Goal: Transaction & Acquisition: Purchase product/service

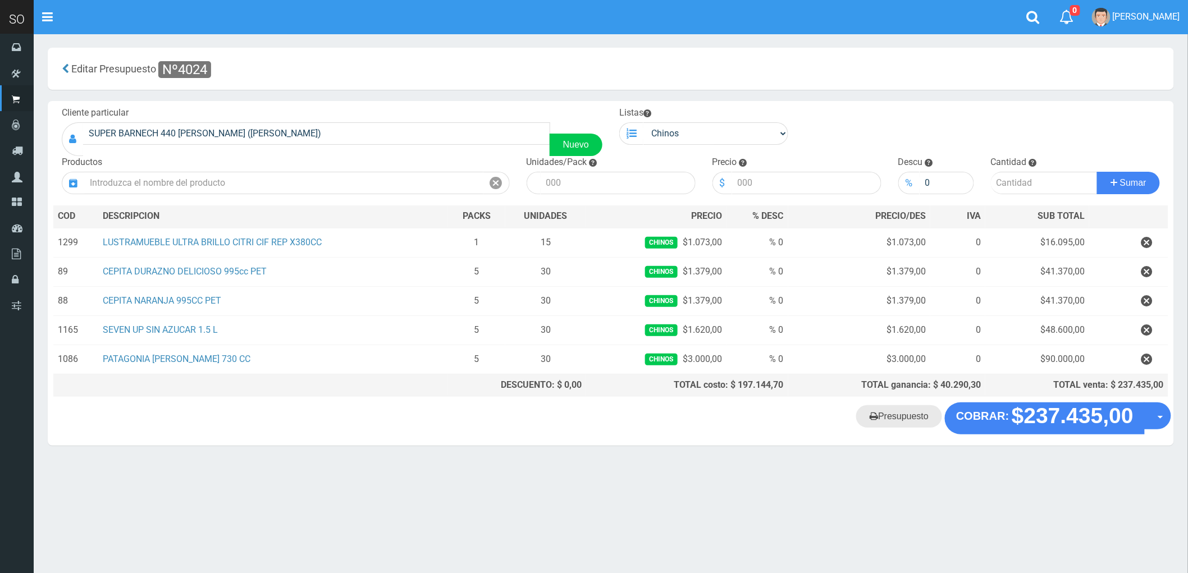
click at [893, 424] on link "Presupuesto" at bounding box center [899, 416] width 86 height 22
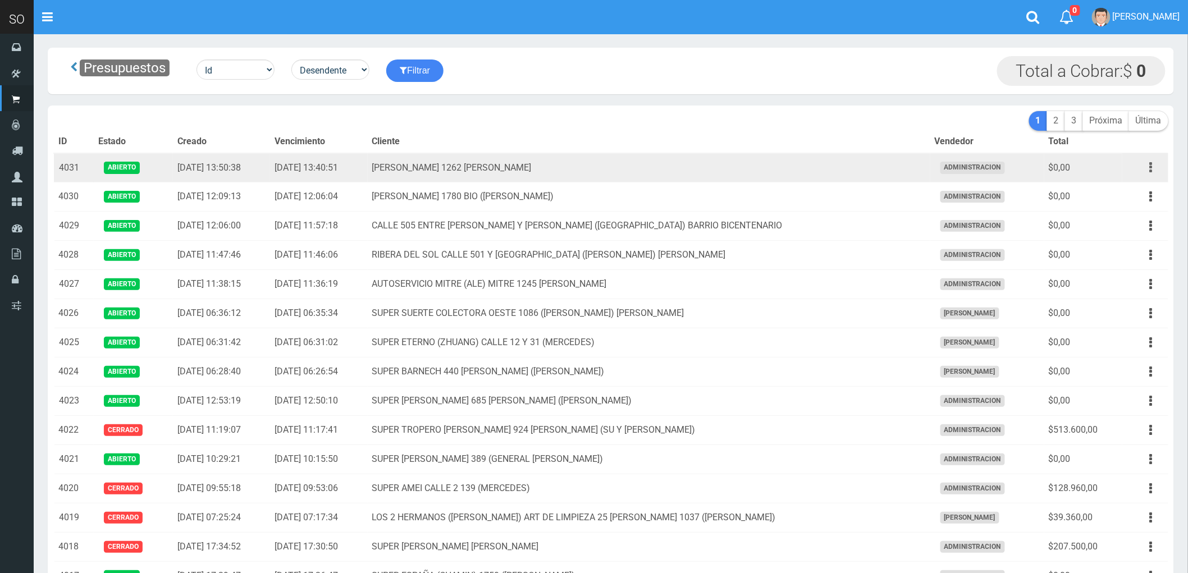
click at [1150, 166] on icon "button" at bounding box center [1151, 168] width 3 height 20
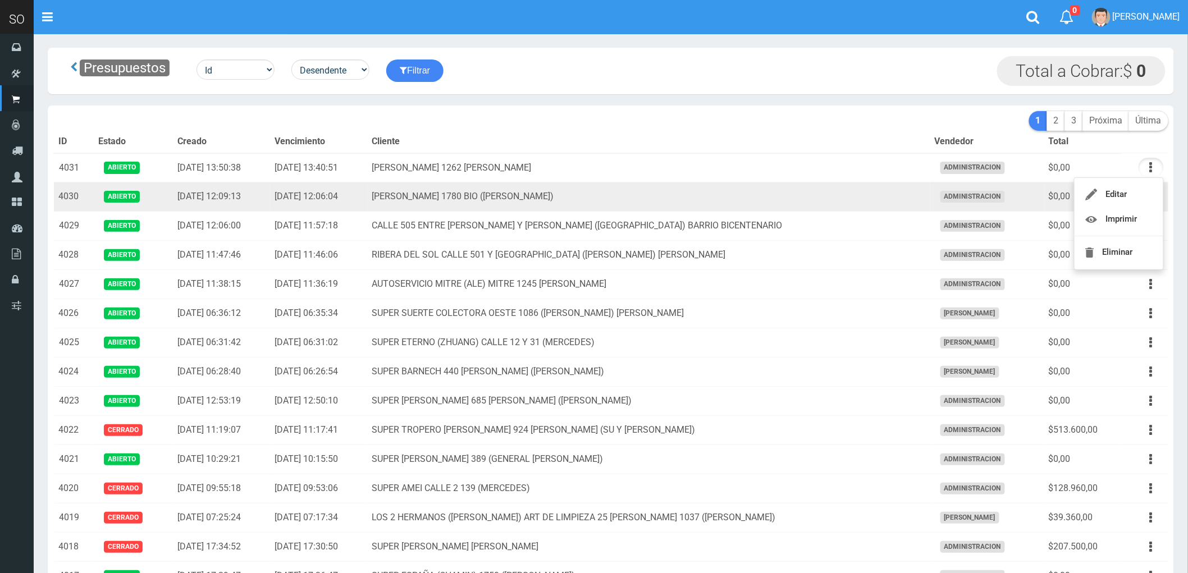
click at [660, 197] on td "MATEO GELVES 1780 BIO (ESCOBAR)" at bounding box center [649, 197] width 563 height 29
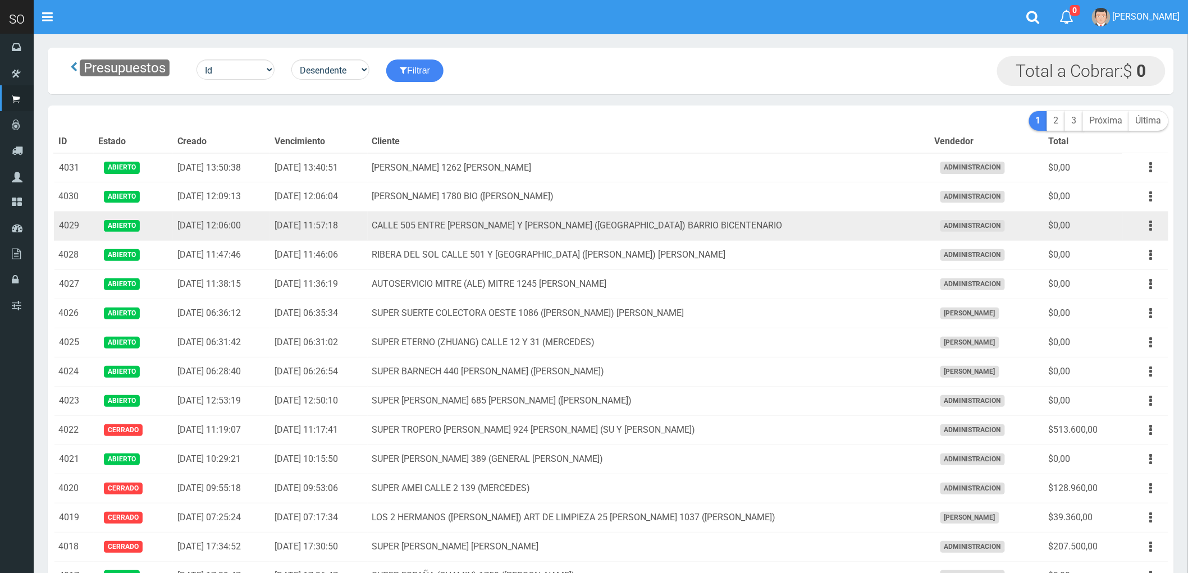
click at [918, 236] on td "CALLE 505 ENTRE SARMIENTO Y SAAVEDRA (DEBORA) BARRIO BICENTENARIO" at bounding box center [649, 226] width 563 height 29
click at [1148, 225] on button "button" at bounding box center [1151, 226] width 25 height 20
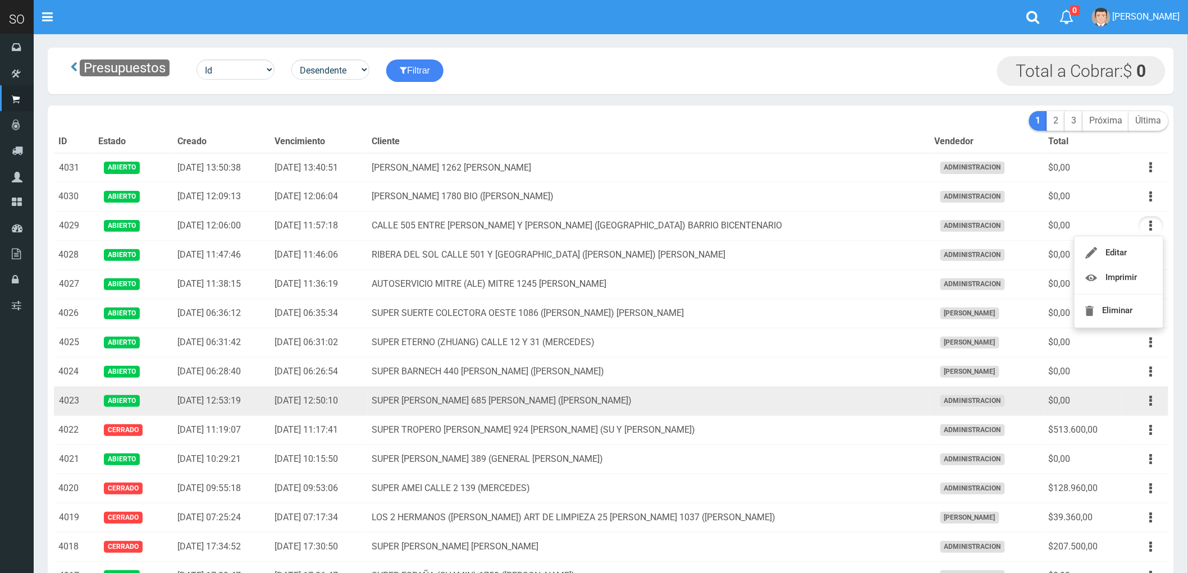
click at [767, 399] on td "SUPER VARELA 685 MIRIAM (CAMPANA)" at bounding box center [649, 401] width 563 height 29
click at [1150, 404] on icon "button" at bounding box center [1151, 401] width 3 height 20
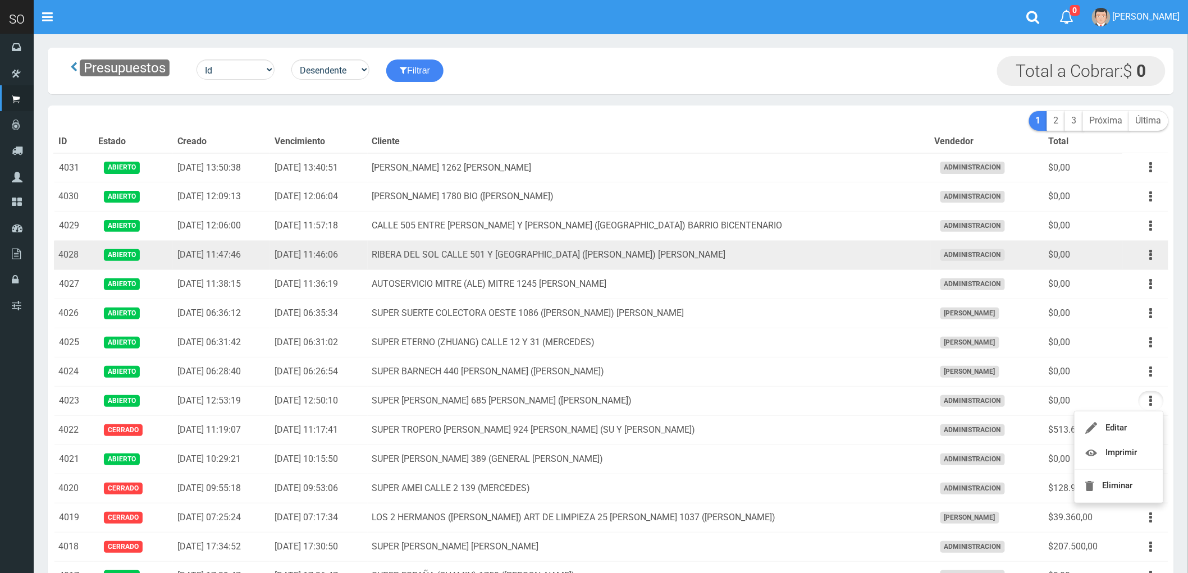
click at [858, 263] on td "RIBERA DEL SOL CALLE 501 Y [GEOGRAPHIC_DATA] ([PERSON_NAME]) [PERSON_NAME]" at bounding box center [649, 255] width 563 height 29
click at [1149, 256] on button "button" at bounding box center [1151, 255] width 25 height 20
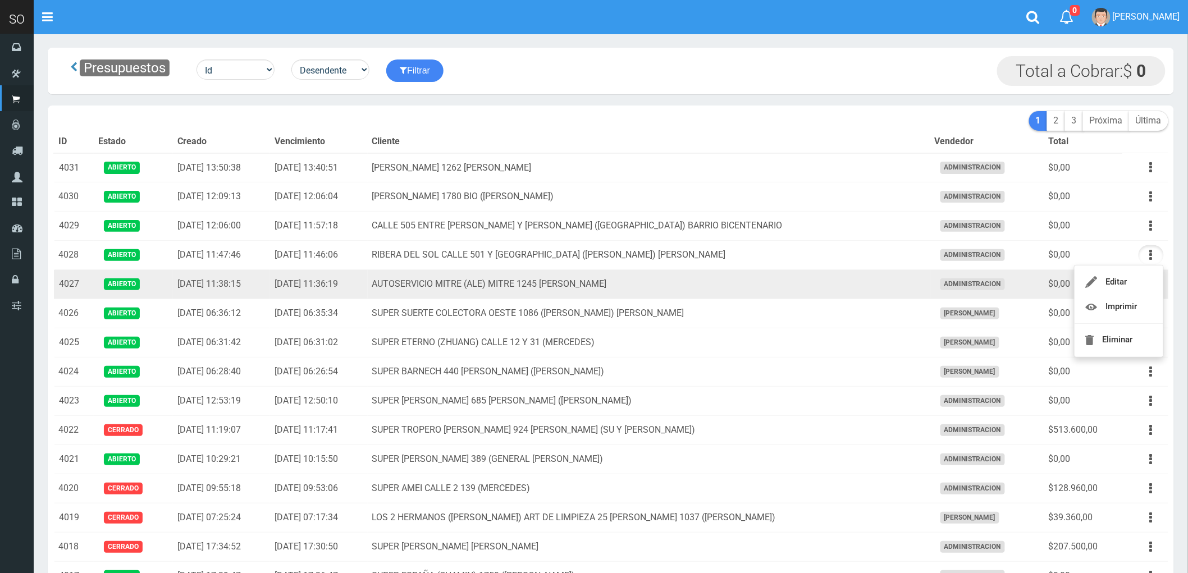
click at [778, 283] on td "AUTOSERVICIO MITRE (ALE) MITRE 1245 [PERSON_NAME]" at bounding box center [649, 284] width 563 height 29
click at [1150, 284] on icon "button" at bounding box center [1151, 285] width 3 height 20
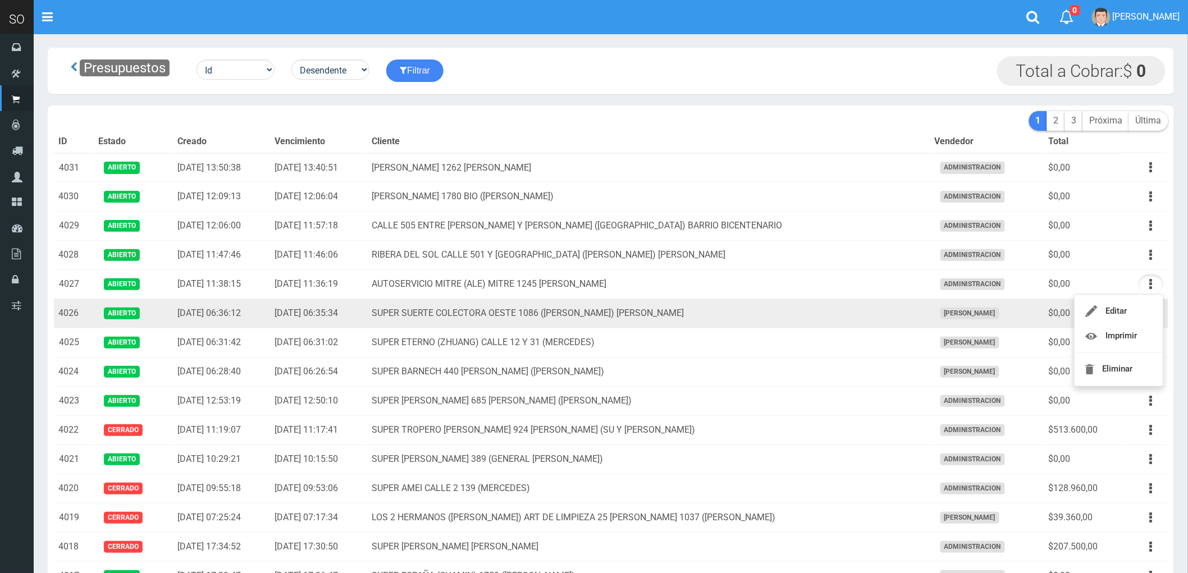
click at [846, 316] on td "SUPER SUERTE COLECTORA OESTE 1086 (LIN) ESCOBAR" at bounding box center [649, 313] width 563 height 29
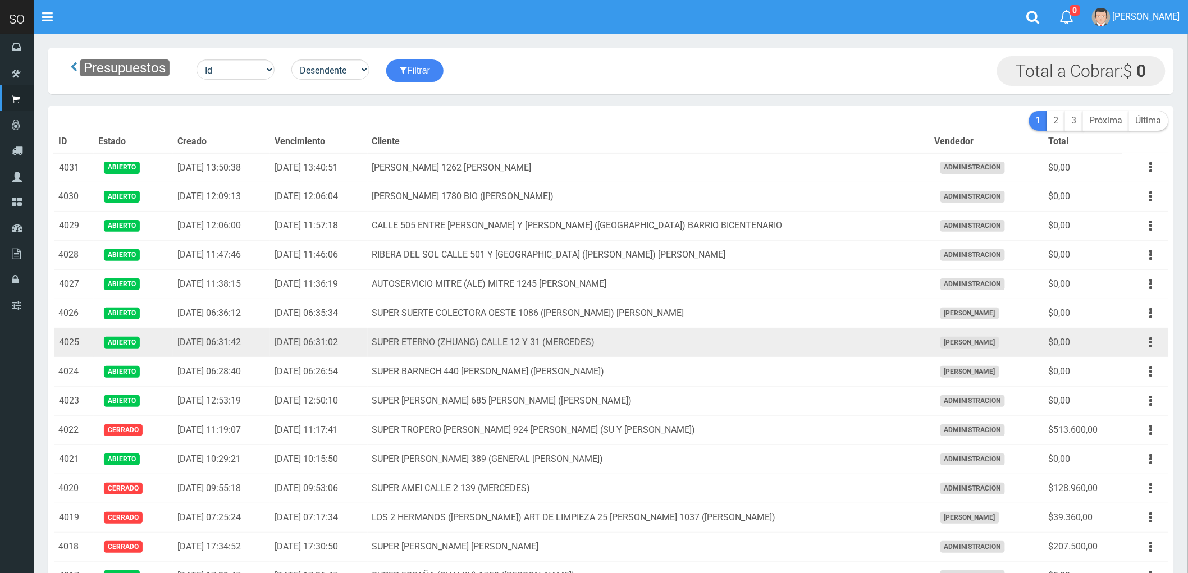
click at [837, 339] on td "SUPER ETERNO (ZHUANG) CALLE 12 Y 31 (MERCEDES)" at bounding box center [649, 343] width 563 height 29
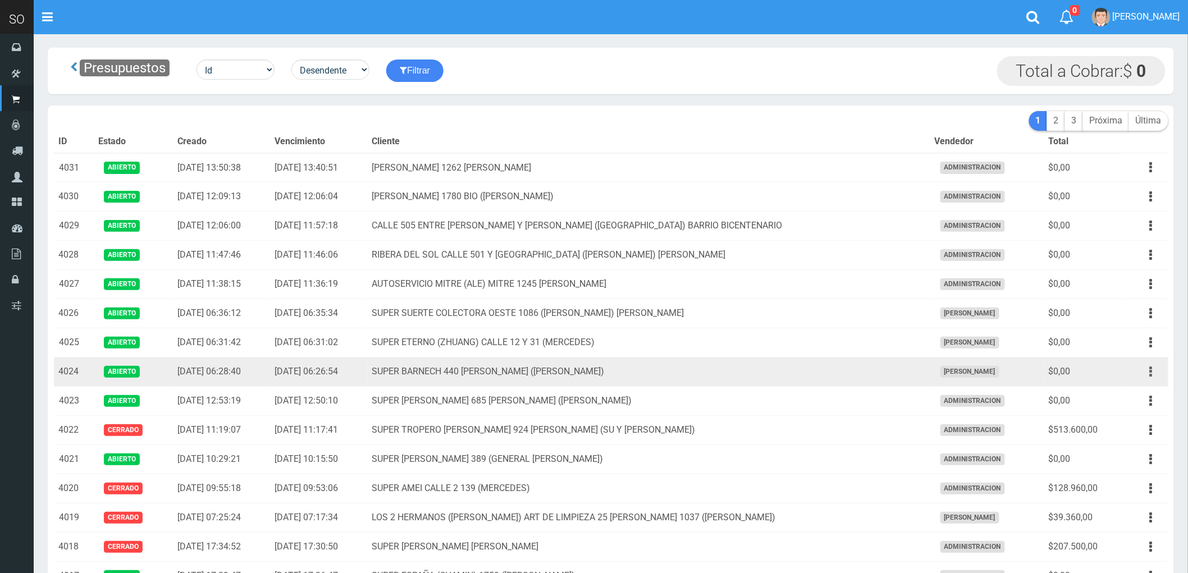
click at [1150, 372] on icon "button" at bounding box center [1151, 372] width 3 height 20
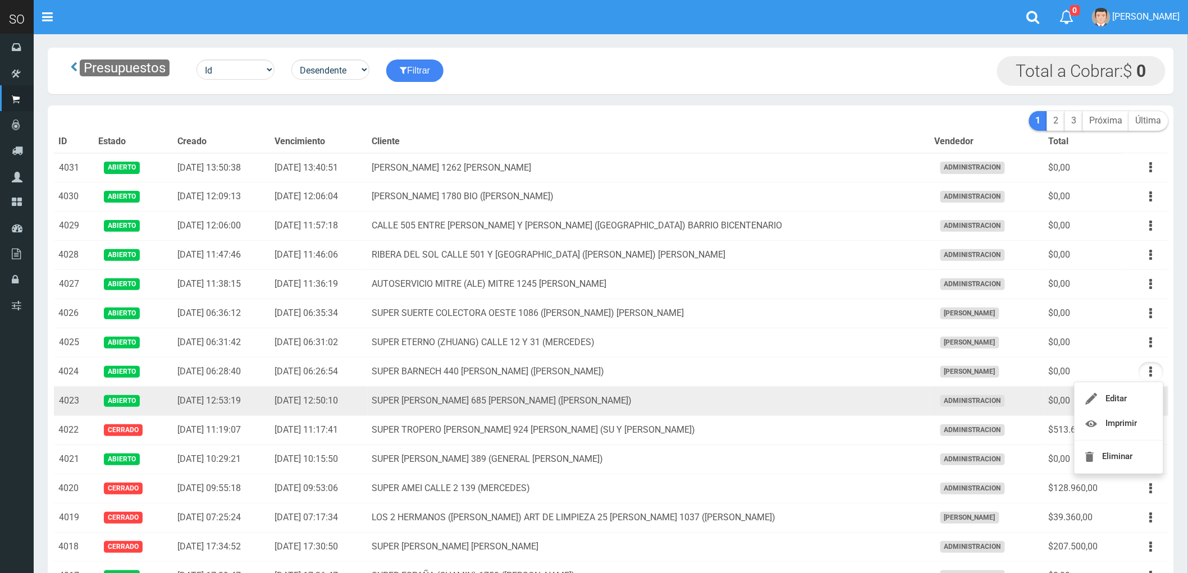
click at [694, 401] on td "SUPER VARELA 685 MIRIAM (CAMPANA)" at bounding box center [649, 401] width 563 height 29
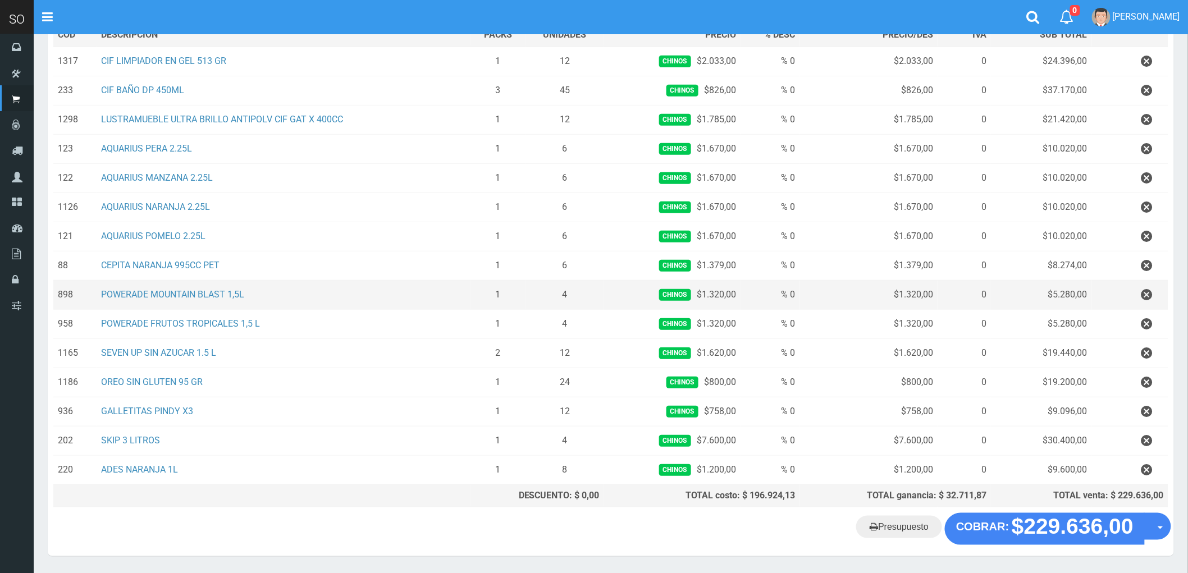
scroll to position [159, 0]
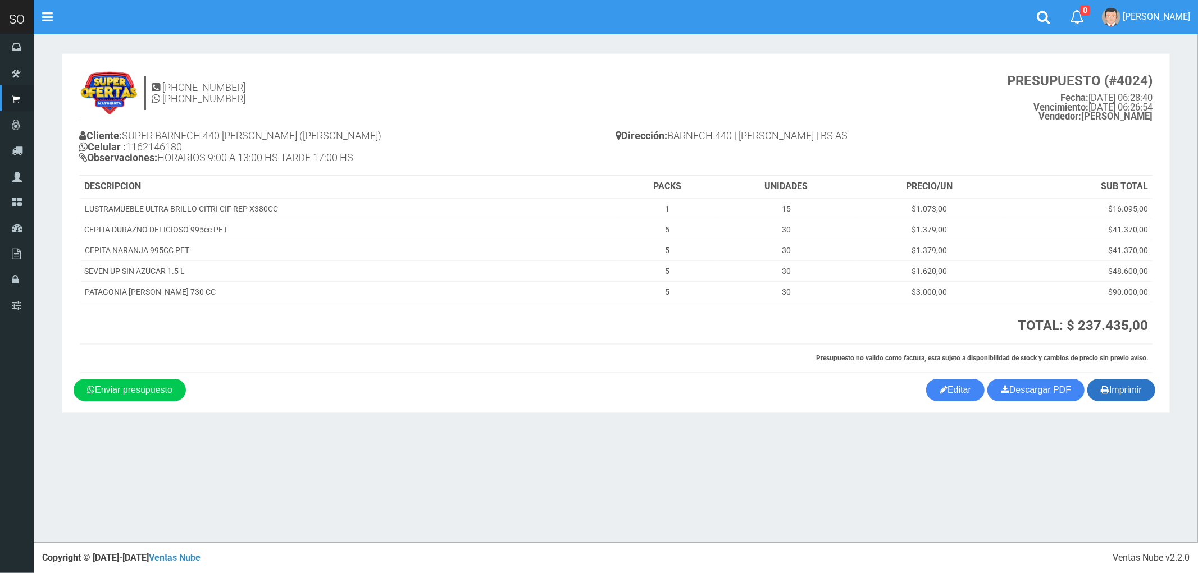
click at [1124, 386] on button "Imprimir" at bounding box center [1121, 390] width 68 height 22
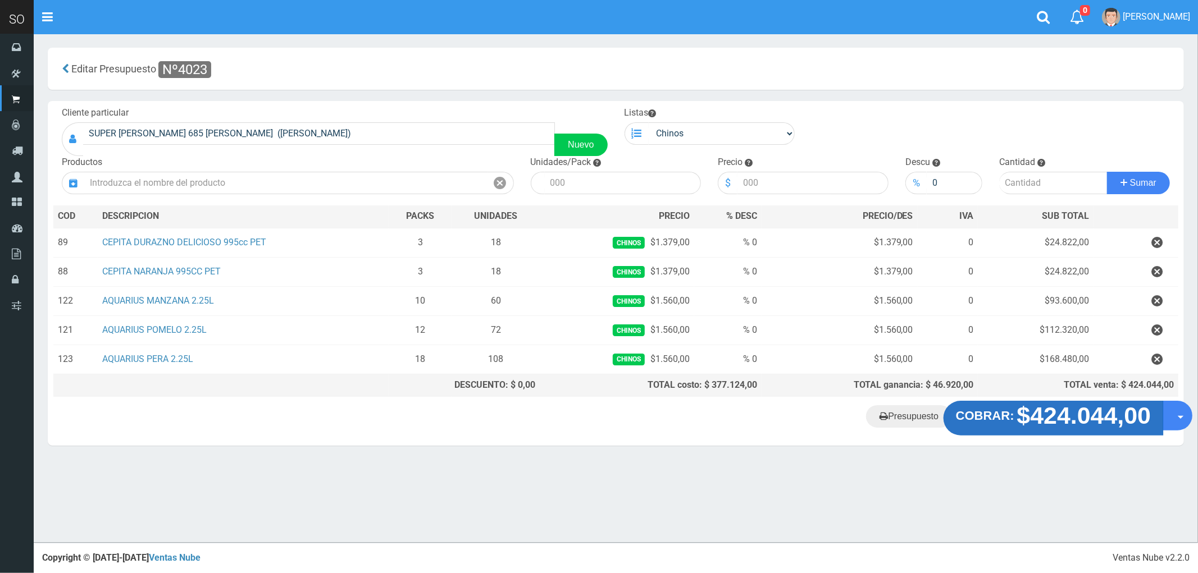
click at [1075, 417] on strong "$424.044,00" at bounding box center [1084, 416] width 134 height 26
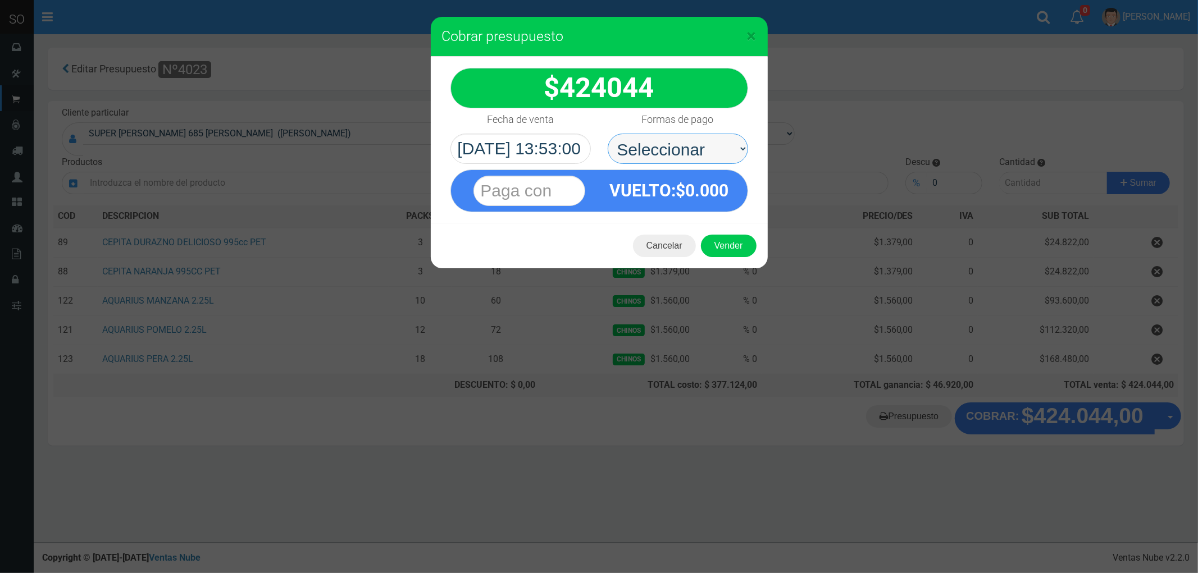
drag, startPoint x: 649, startPoint y: 145, endPoint x: 653, endPoint y: 159, distance: 15.0
click at [649, 145] on select "Seleccionar Efectivo Tarjeta de Crédito Depósito Débito" at bounding box center [678, 149] width 140 height 30
select select "Efectivo"
click at [608, 134] on select "Seleccionar Efectivo Tarjeta de Crédito Depósito Débito" at bounding box center [678, 149] width 140 height 30
click at [721, 240] on button "Vender" at bounding box center [729, 246] width 56 height 22
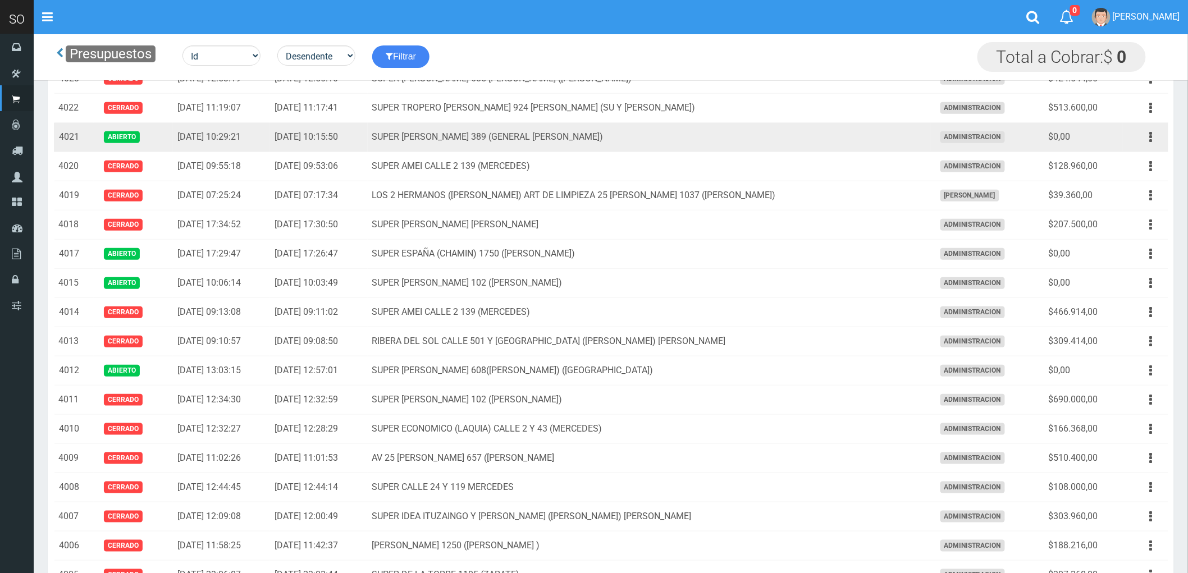
scroll to position [312, 0]
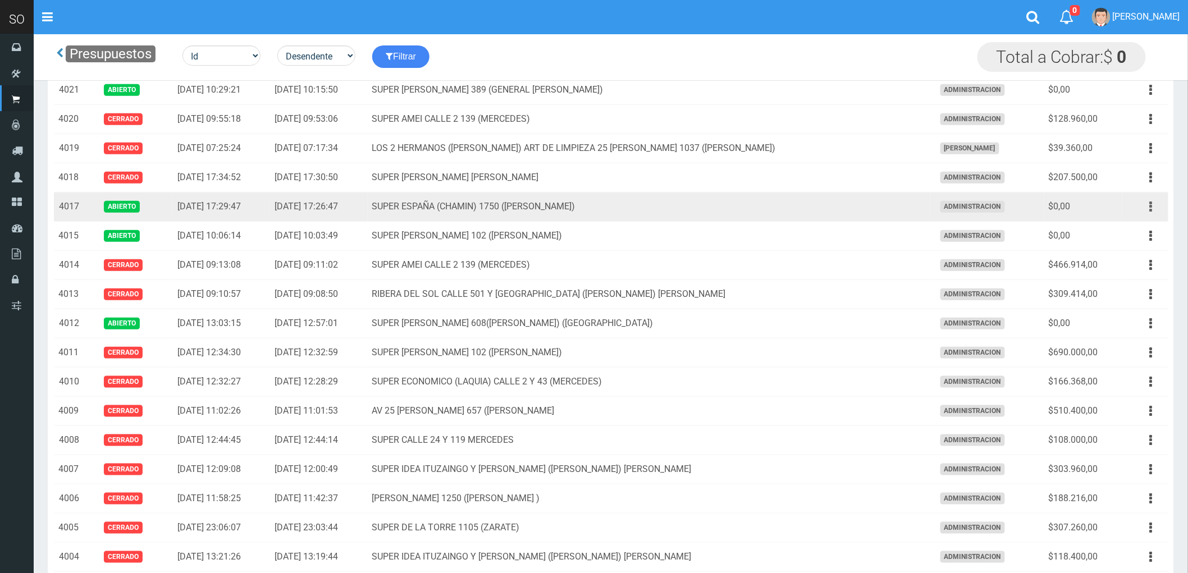
click at [1151, 207] on icon "button" at bounding box center [1151, 207] width 3 height 20
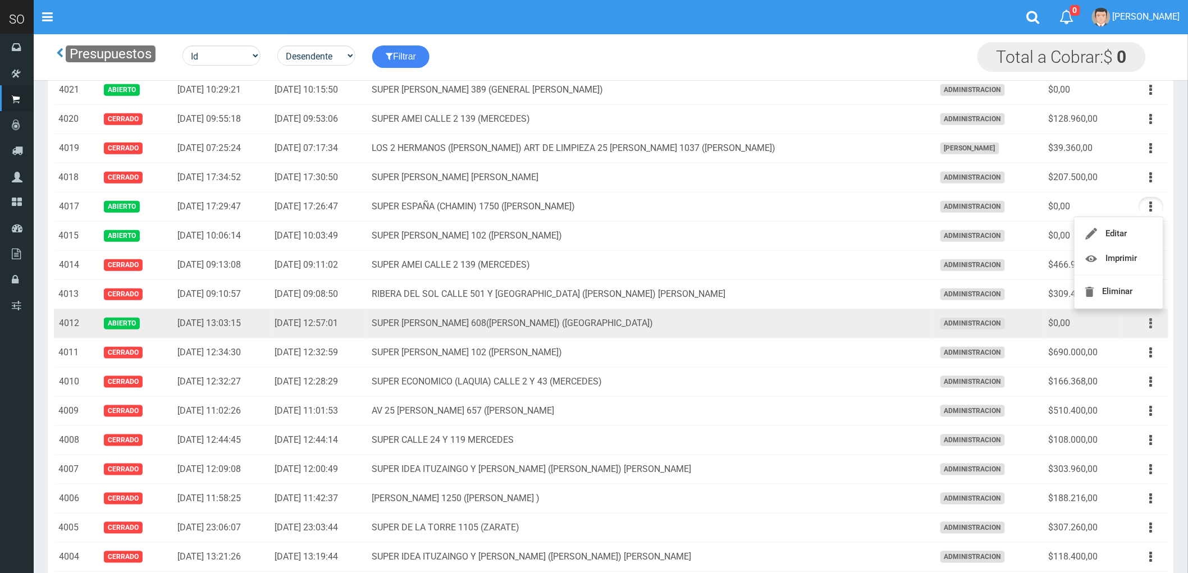
click at [1155, 323] on button "button" at bounding box center [1151, 324] width 25 height 20
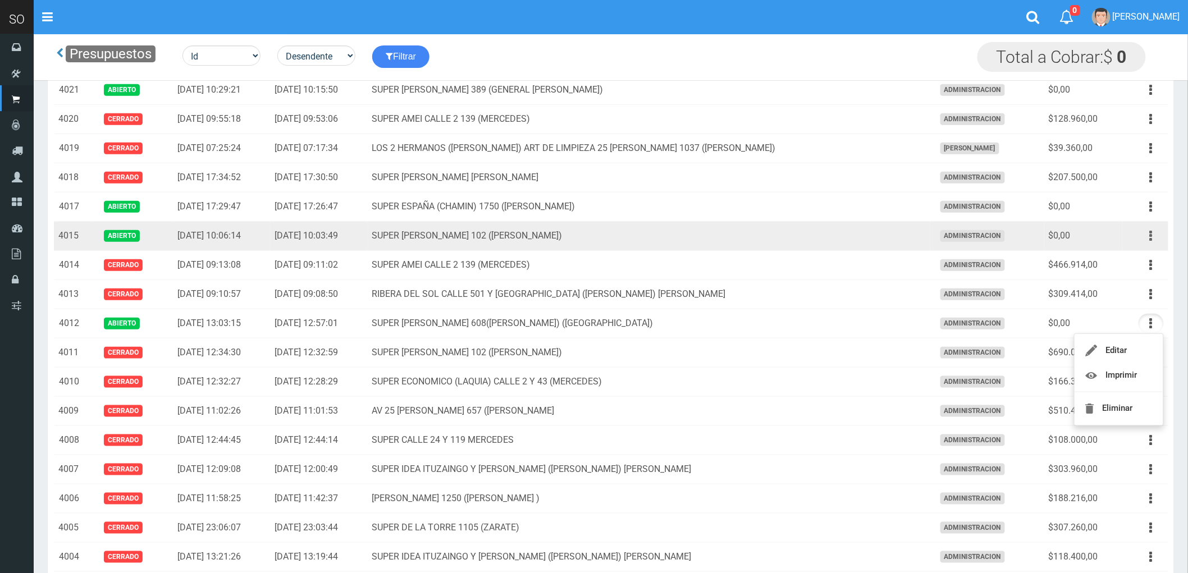
click at [1148, 236] on button "button" at bounding box center [1151, 236] width 25 height 20
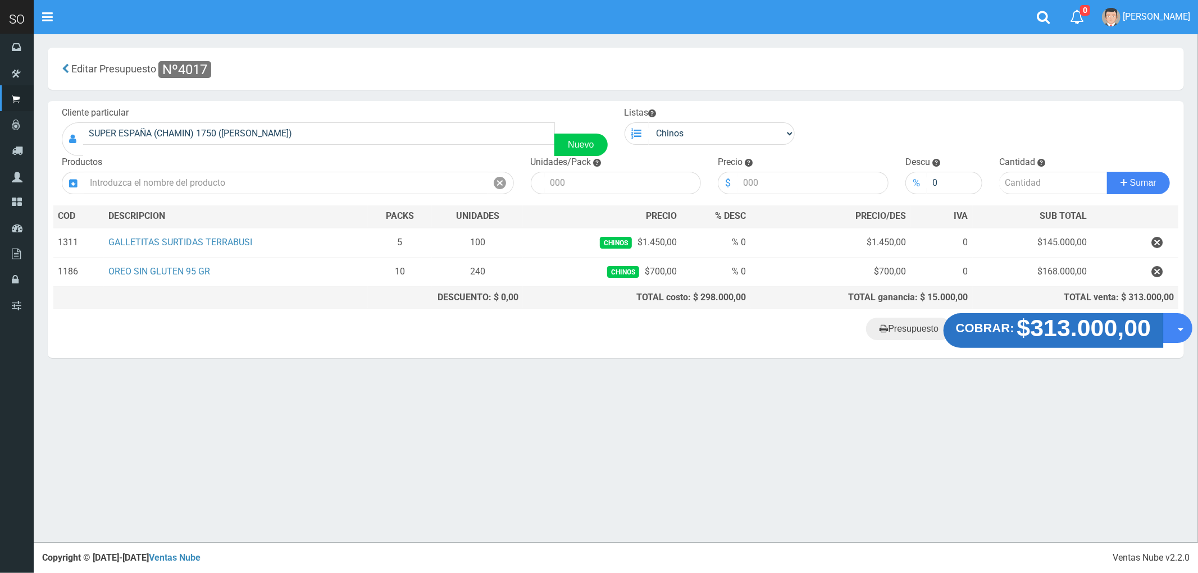
click at [1024, 327] on strong "$313.000,00" at bounding box center [1084, 328] width 134 height 26
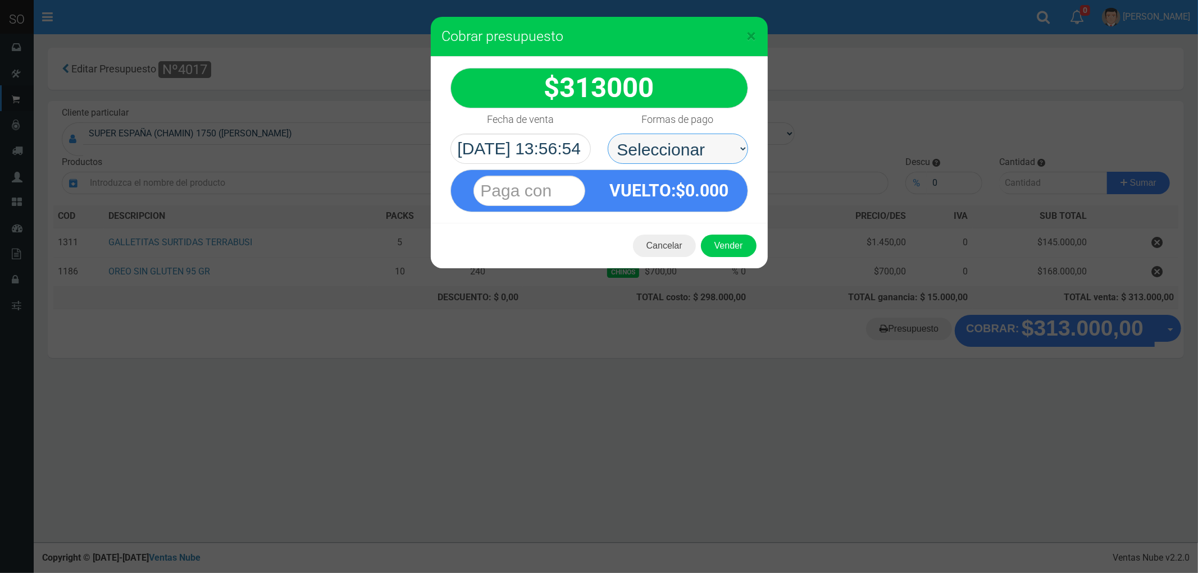
click at [643, 147] on select "Seleccionar Efectivo Tarjeta de Crédito Depósito Débito" at bounding box center [678, 149] width 140 height 30
select select "Efectivo"
click at [608, 134] on select "Seleccionar Efectivo Tarjeta de Crédito Depósito Débito" at bounding box center [678, 149] width 140 height 30
click at [721, 236] on button "Vender" at bounding box center [729, 246] width 56 height 22
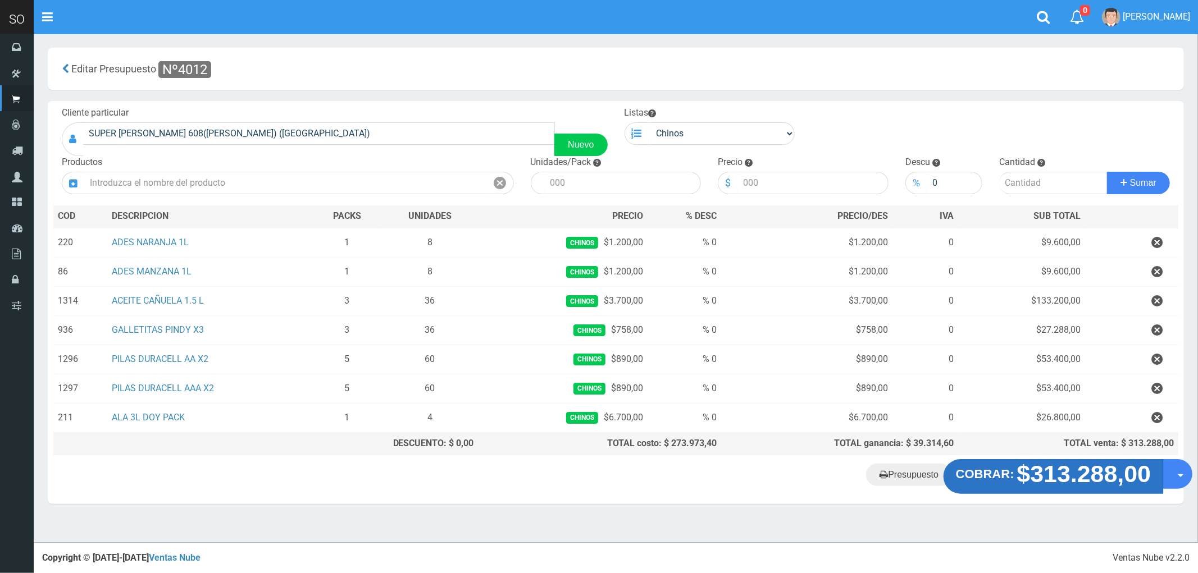
click at [1024, 487] on strong "$313.288,00" at bounding box center [1084, 474] width 134 height 26
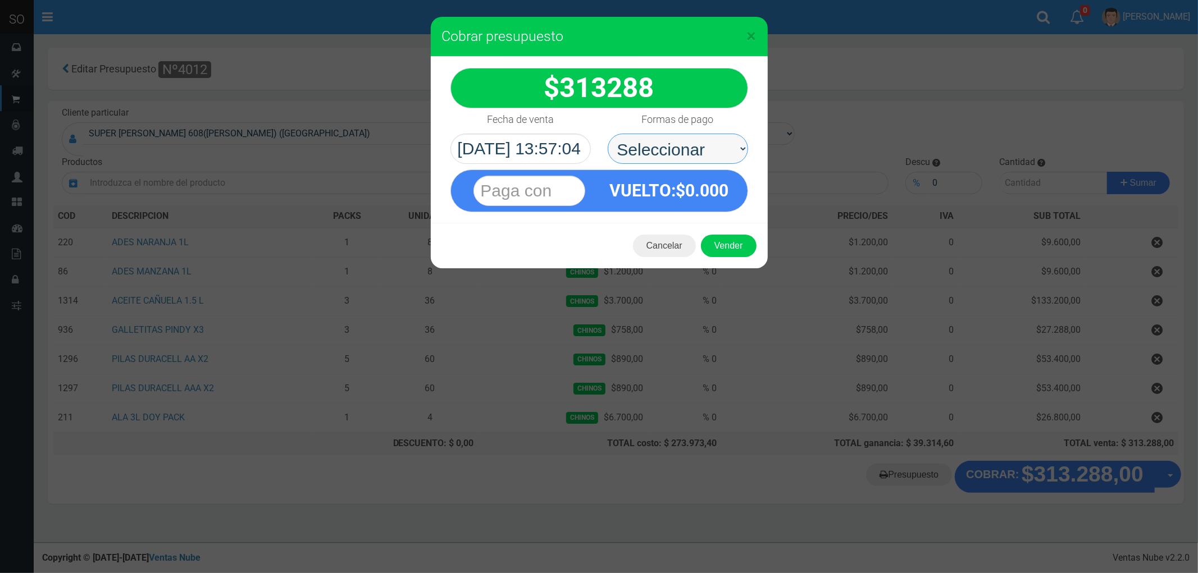
click at [651, 142] on select "Seleccionar Efectivo Tarjeta de Crédito Depósito Débito" at bounding box center [678, 149] width 140 height 30
select select "Efectivo"
click at [608, 134] on select "Seleccionar Efectivo Tarjeta de Crédito Depósito Débito" at bounding box center [678, 149] width 140 height 30
click at [723, 242] on button "Vender" at bounding box center [729, 246] width 56 height 22
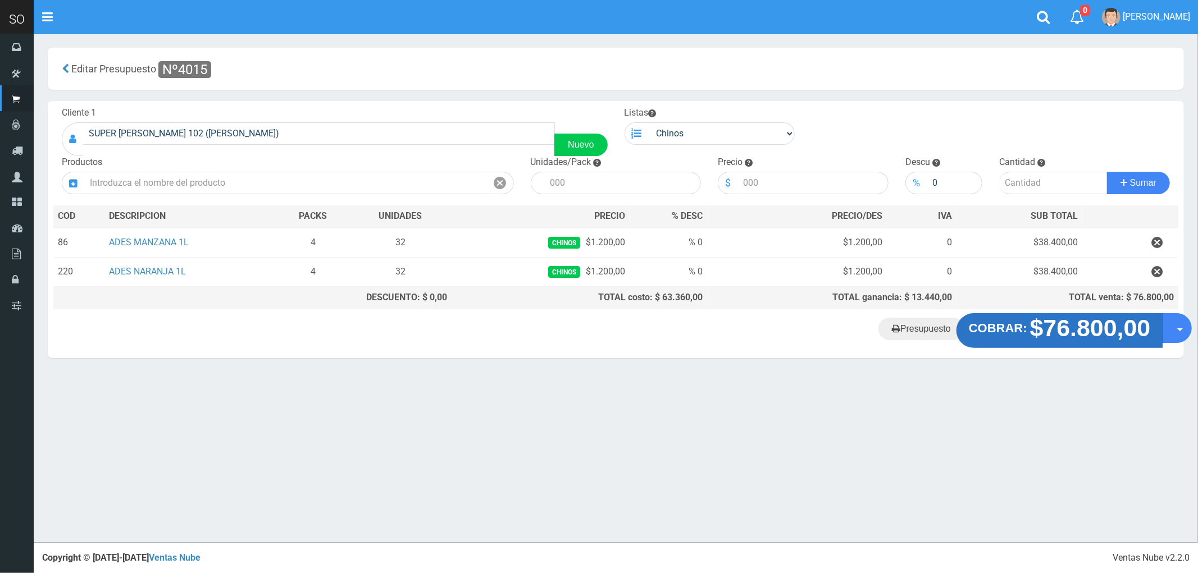
click at [1045, 331] on strong "$76.800,00" at bounding box center [1090, 328] width 121 height 26
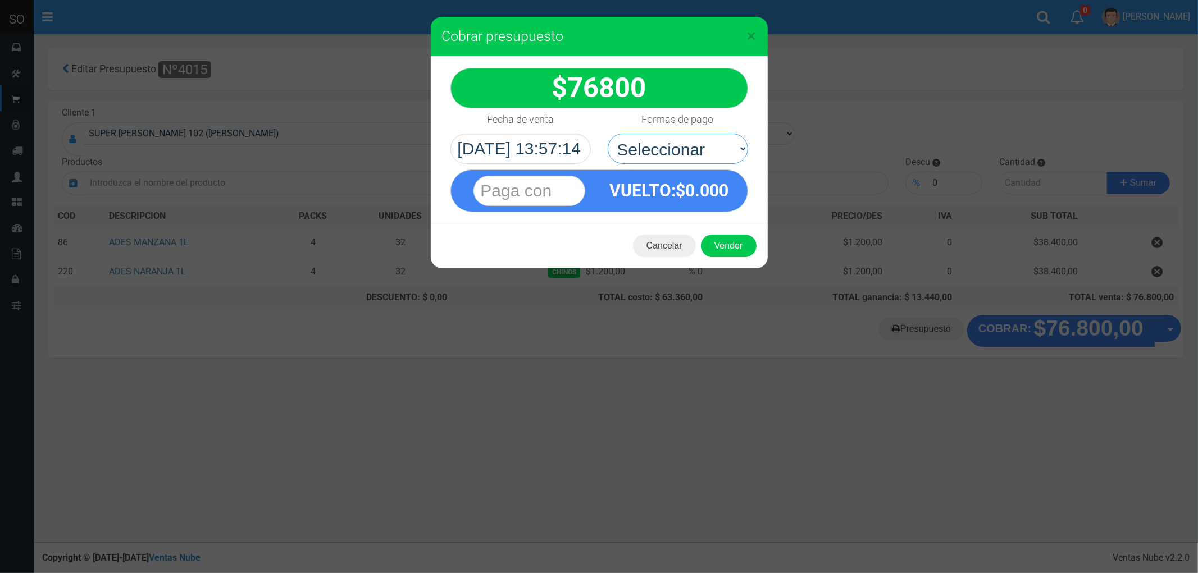
drag, startPoint x: 672, startPoint y: 149, endPoint x: 674, endPoint y: 163, distance: 14.7
click at [672, 149] on select "Seleccionar Efectivo Tarjeta de Crédito Depósito Débito" at bounding box center [678, 149] width 140 height 30
select select "Efectivo"
click at [608, 134] on select "Seleccionar Efectivo Tarjeta de Crédito Depósito Débito" at bounding box center [678, 149] width 140 height 30
click at [739, 248] on button "Vender" at bounding box center [729, 246] width 56 height 22
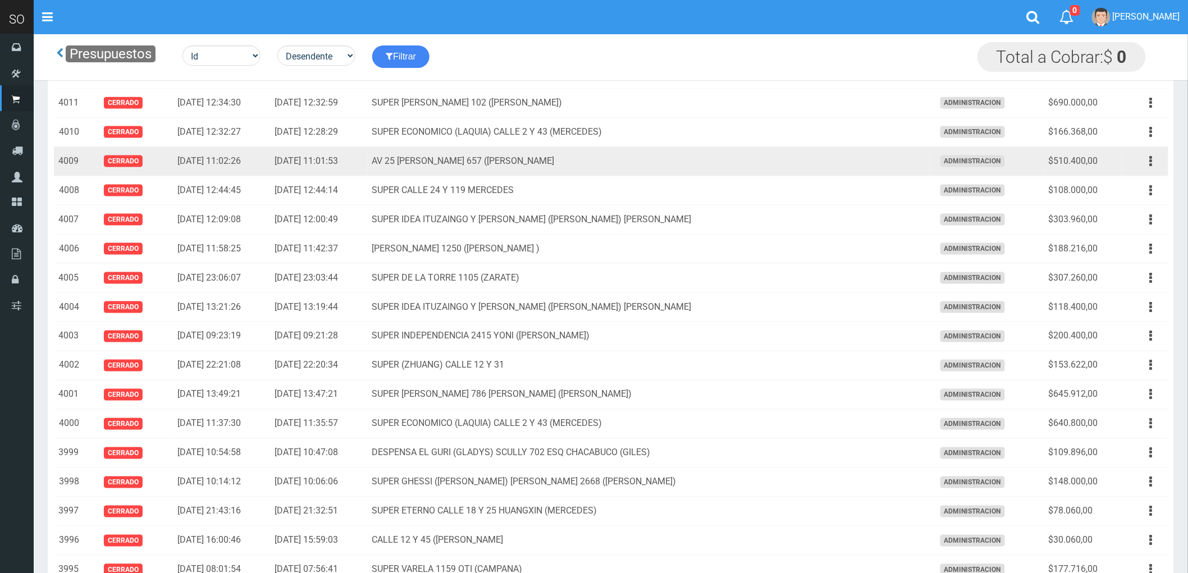
scroll to position [187, 0]
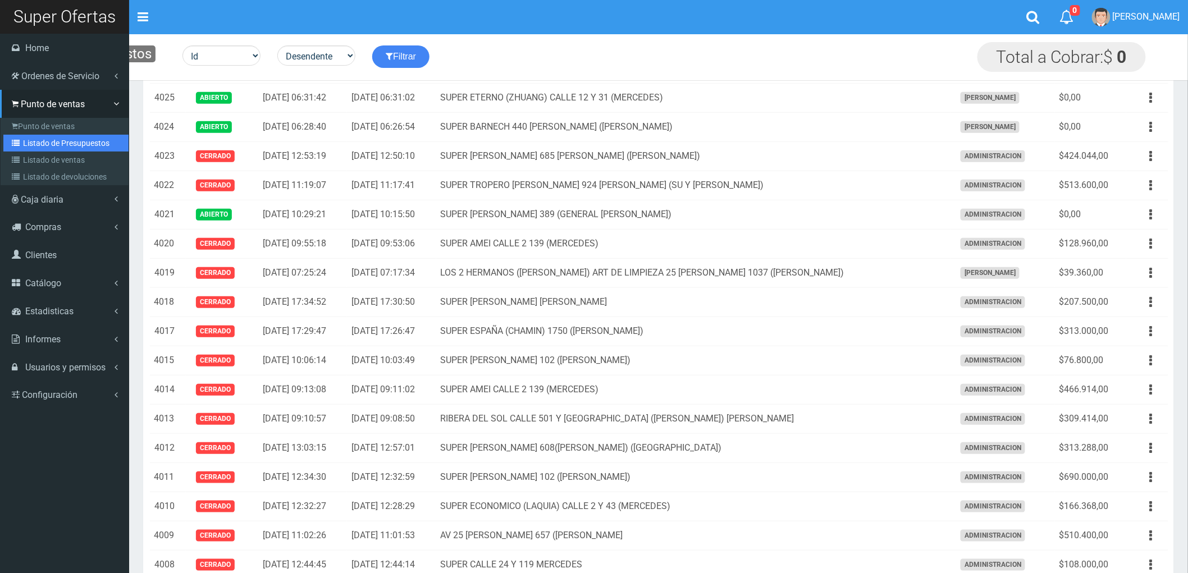
click at [58, 144] on link "Listado de Presupuestos" at bounding box center [65, 143] width 125 height 17
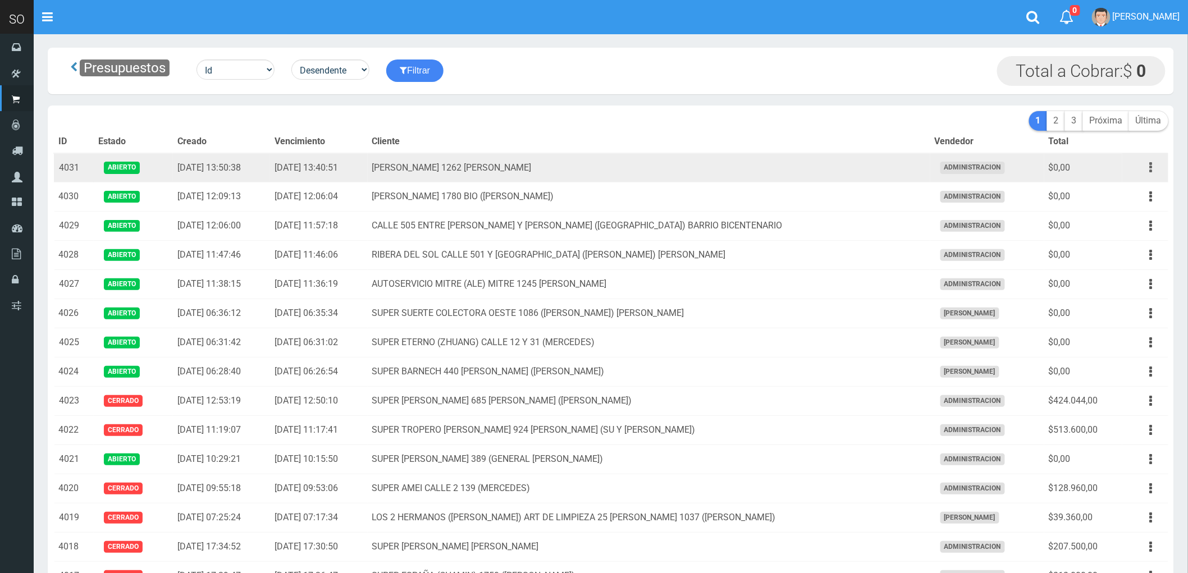
click at [1148, 169] on button "button" at bounding box center [1151, 168] width 25 height 20
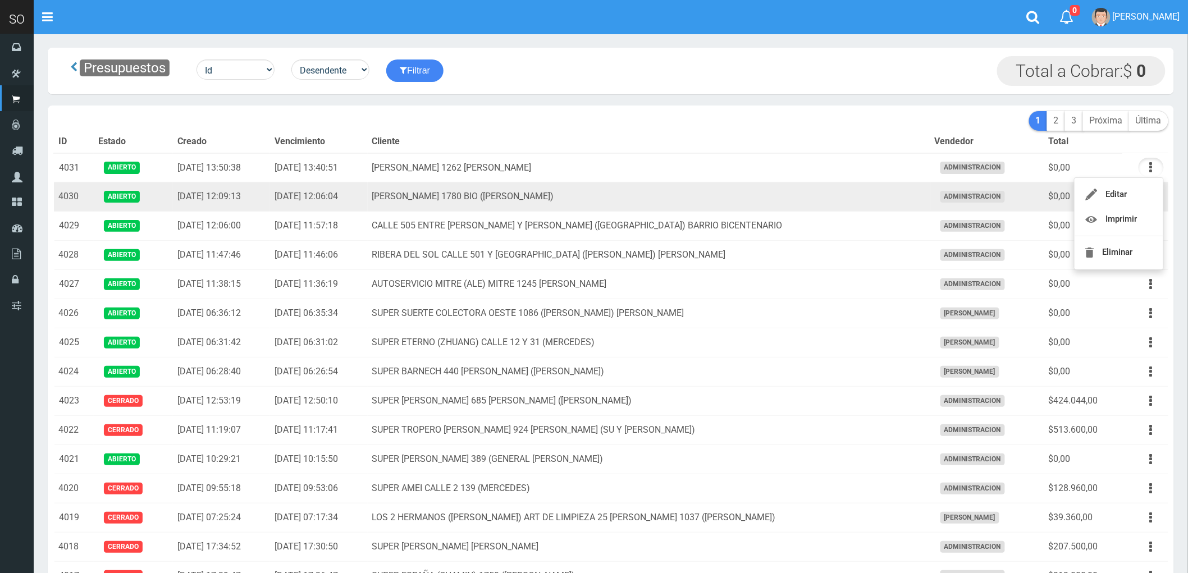
click at [755, 198] on td "MATEO GELVES 1780 BIO (ESCOBAR)" at bounding box center [649, 197] width 563 height 29
click at [1149, 198] on button "button" at bounding box center [1151, 197] width 25 height 20
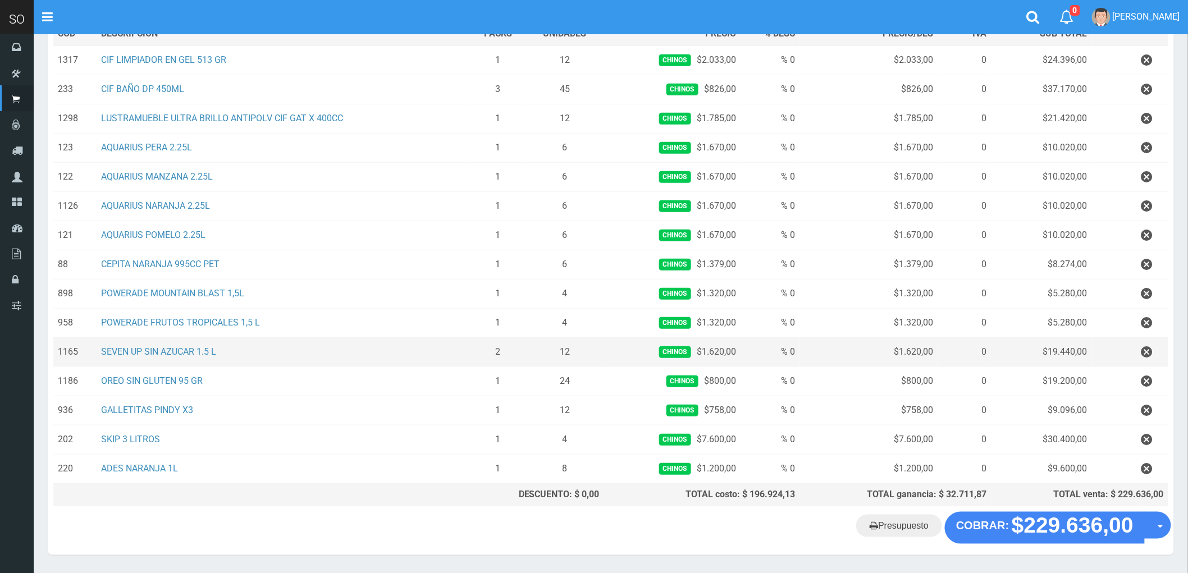
scroll to position [187, 0]
